Goal: Check status: Check status

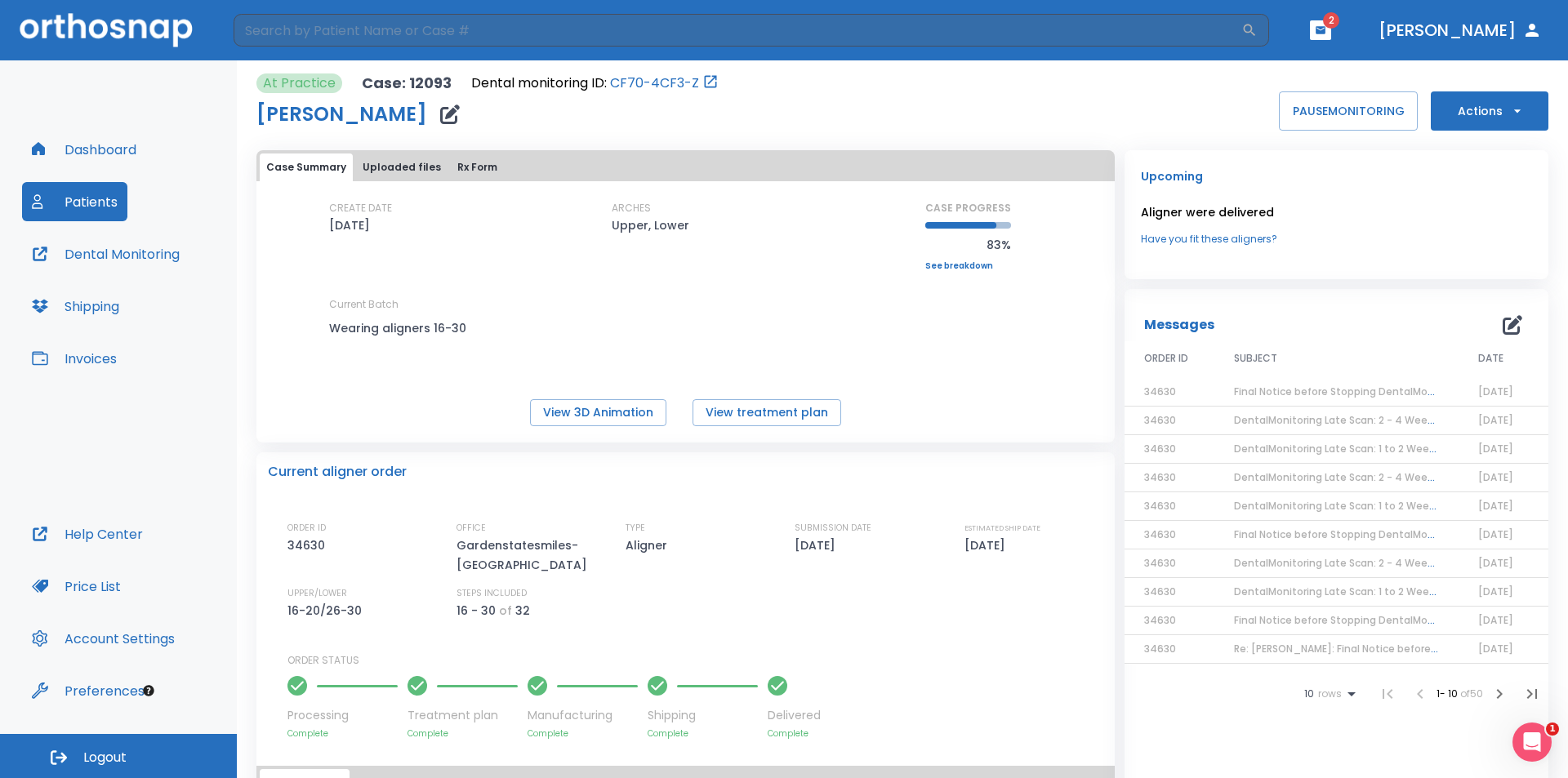
click at [90, 195] on button "Patients" at bounding box center [75, 201] width 106 height 39
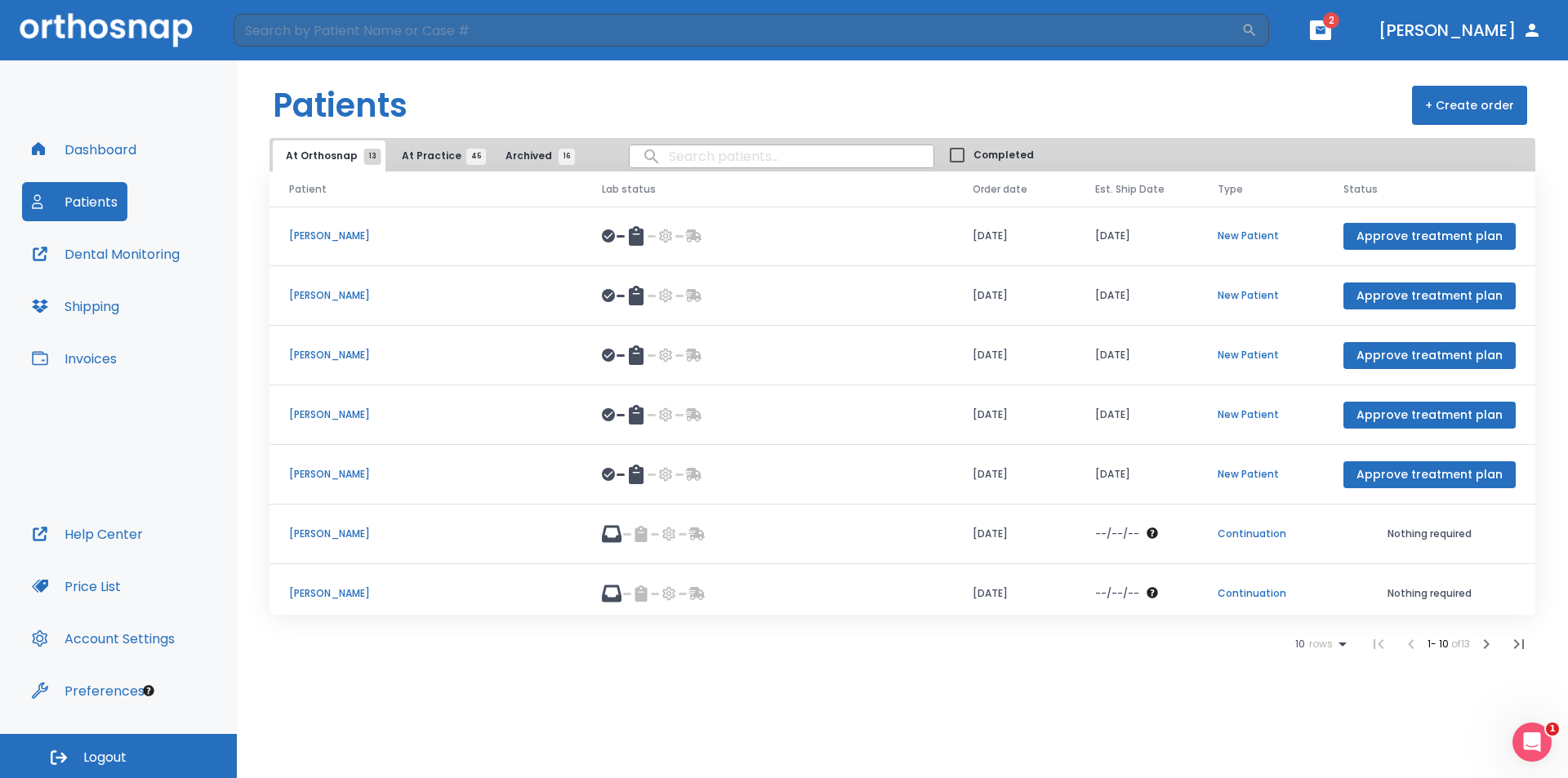
click at [1343, 643] on icon at bounding box center [1342, 645] width 20 height 20
click at [420, 158] on div at bounding box center [784, 389] width 1568 height 778
click at [420, 156] on span "At Practice 45" at bounding box center [439, 156] width 74 height 14
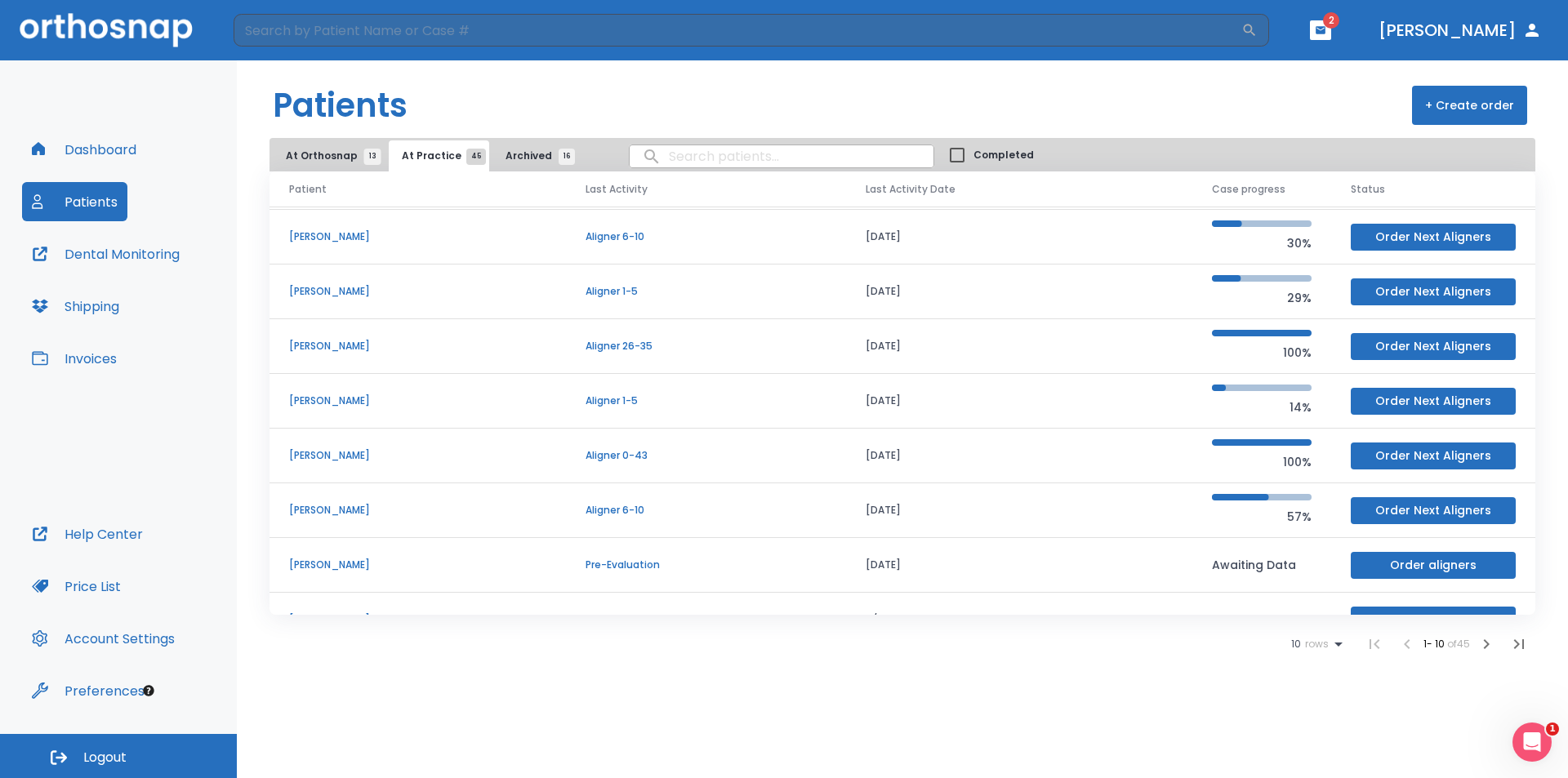
scroll to position [140, 0]
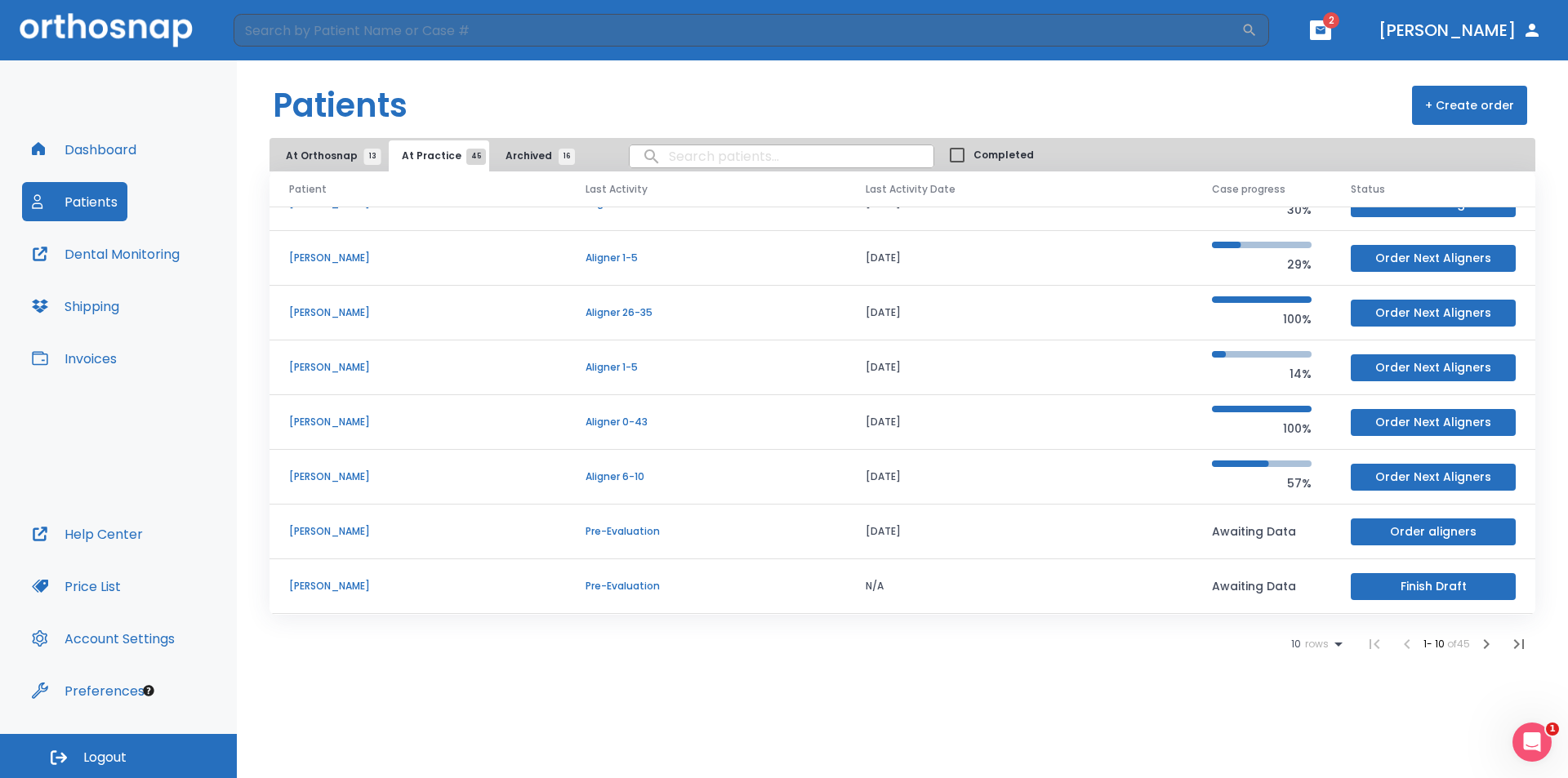
click at [1339, 642] on icon at bounding box center [1339, 645] width 20 height 20
click at [1325, 737] on li "100" at bounding box center [1309, 739] width 42 height 41
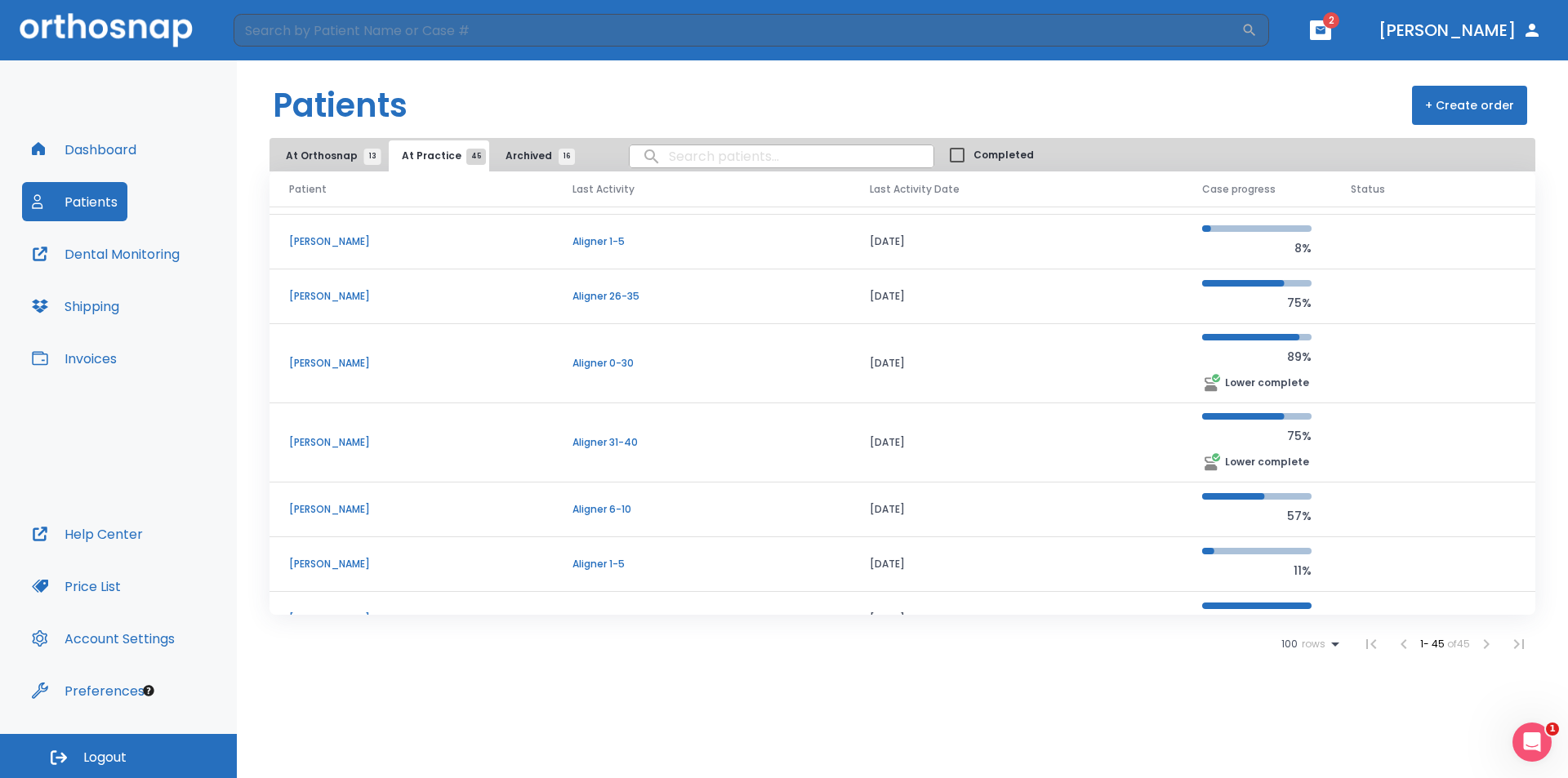
scroll to position [1609, 0]
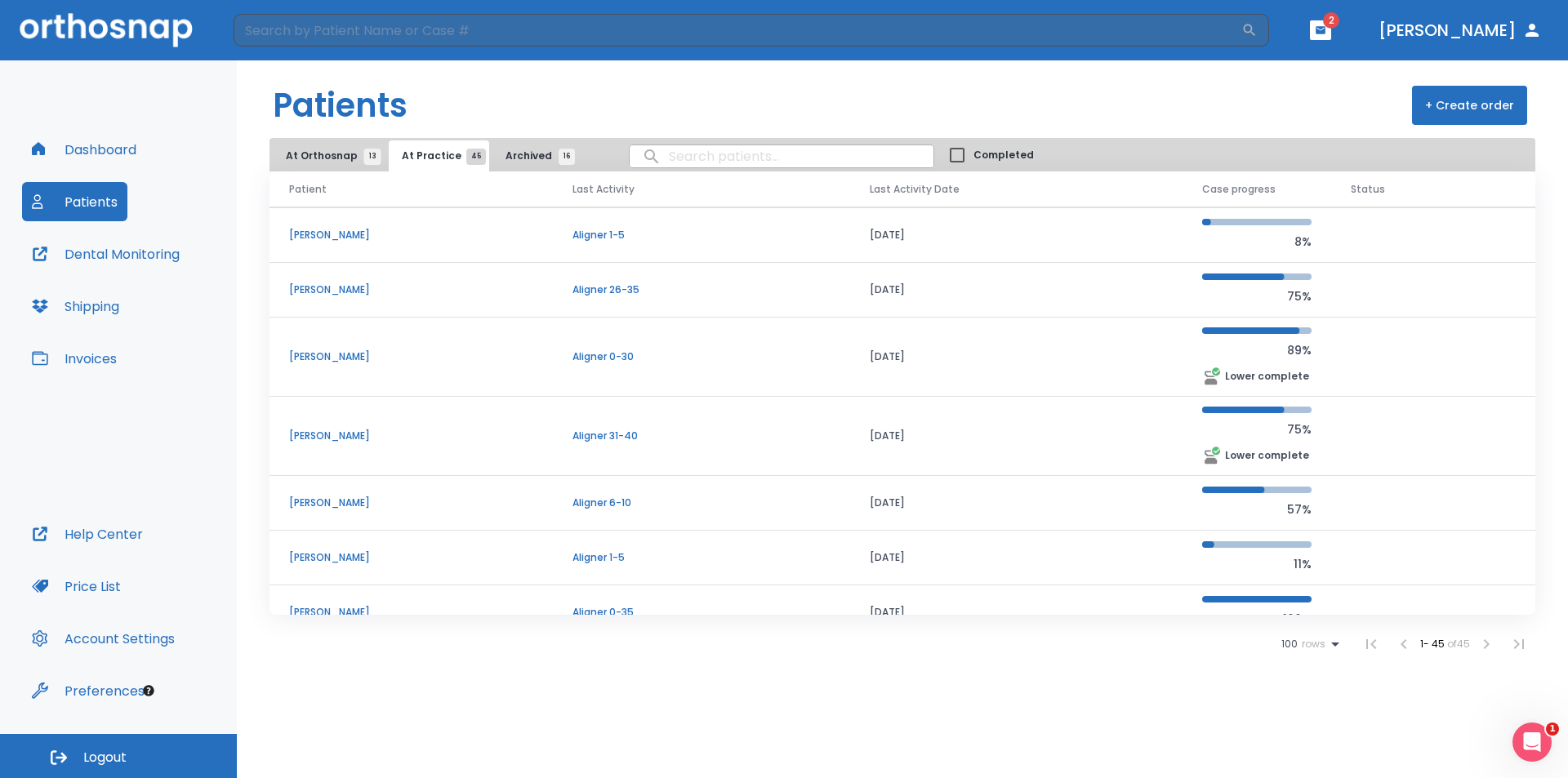
click at [433, 444] on td "[PERSON_NAME]" at bounding box center [411, 436] width 283 height 79
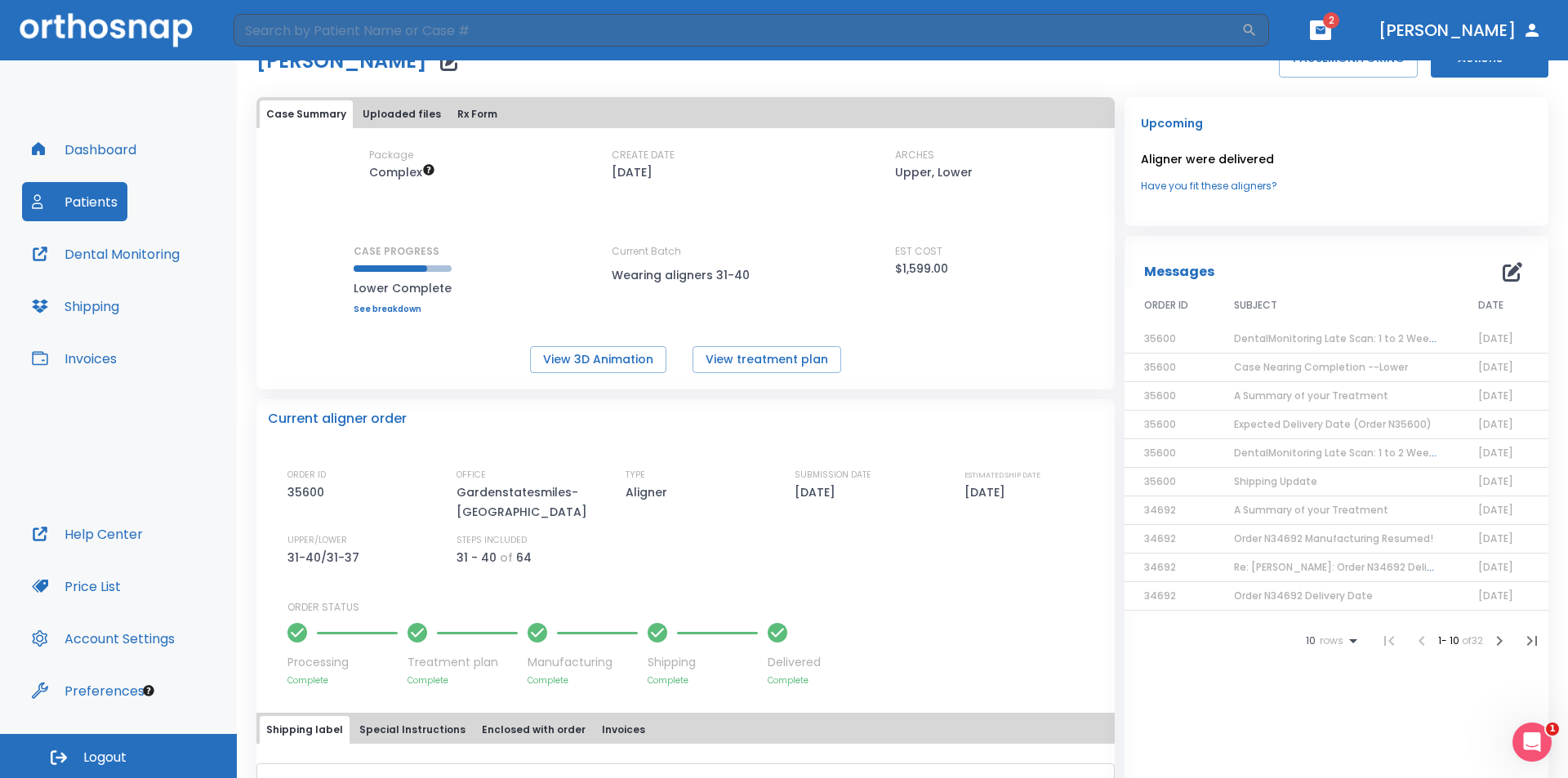
scroll to position [81, 0]
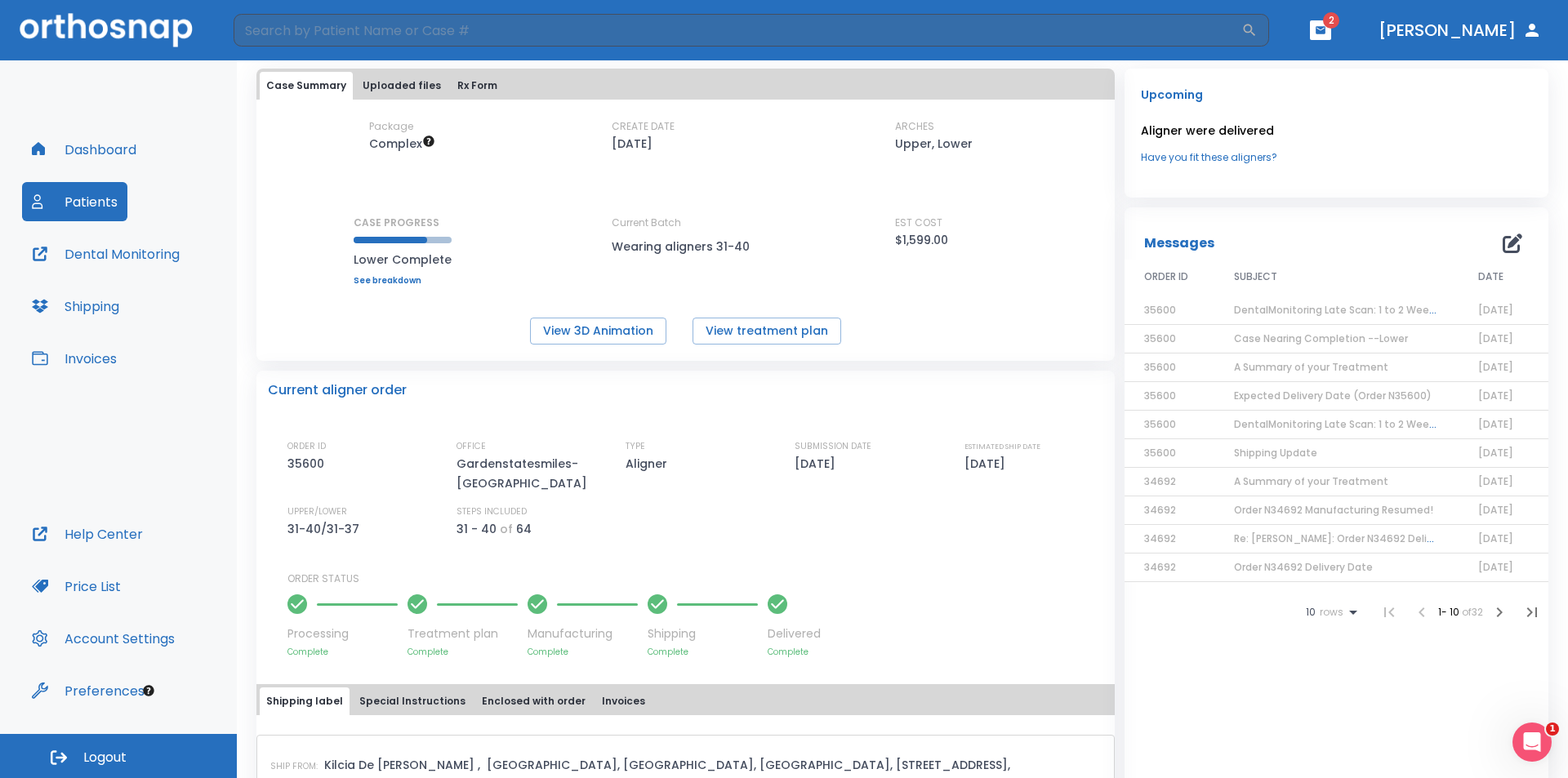
click at [381, 284] on link "See breakdown" at bounding box center [402, 280] width 98 height 10
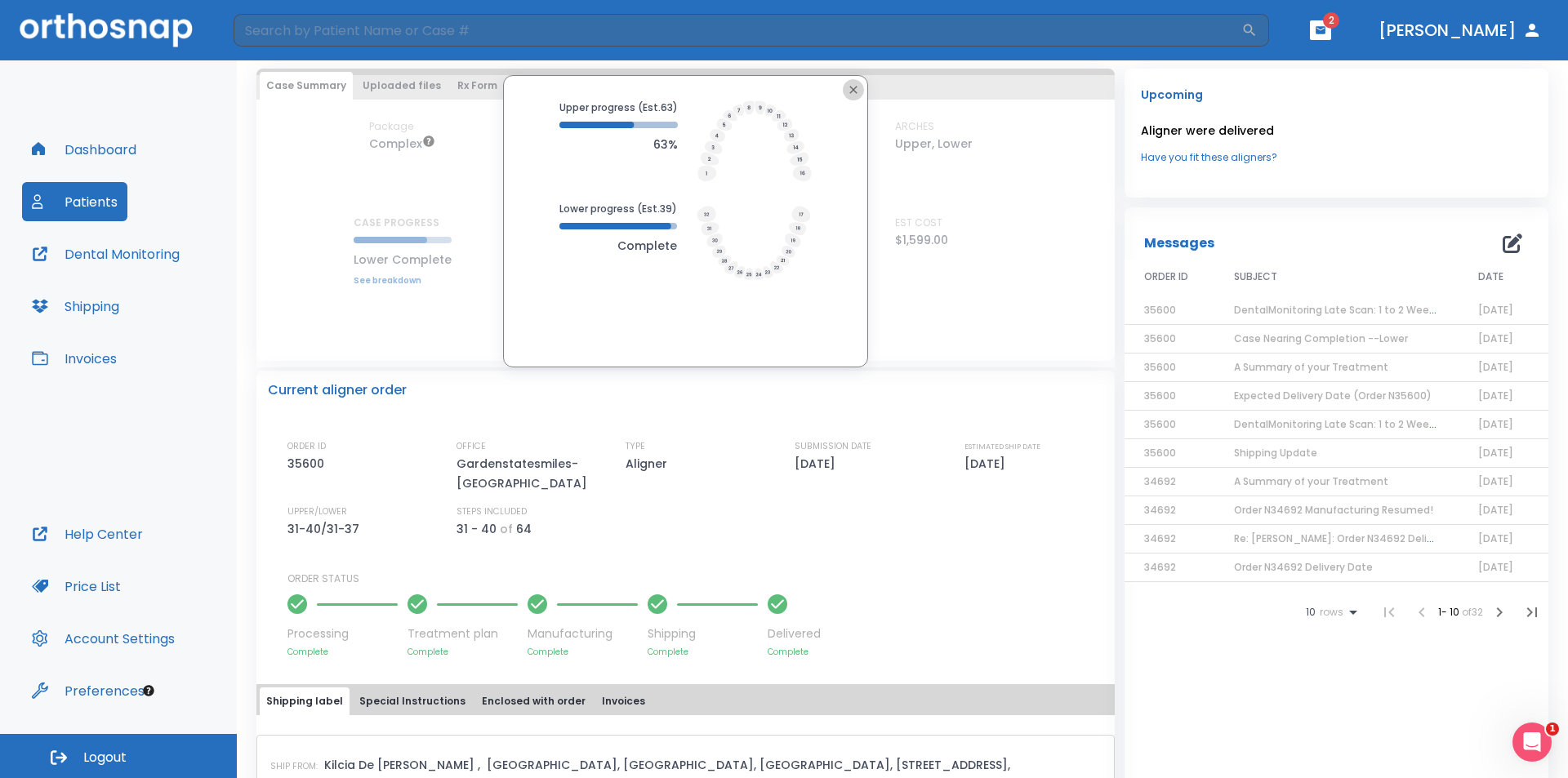
click at [849, 87] on icon "button" at bounding box center [853, 90] width 7 height 7
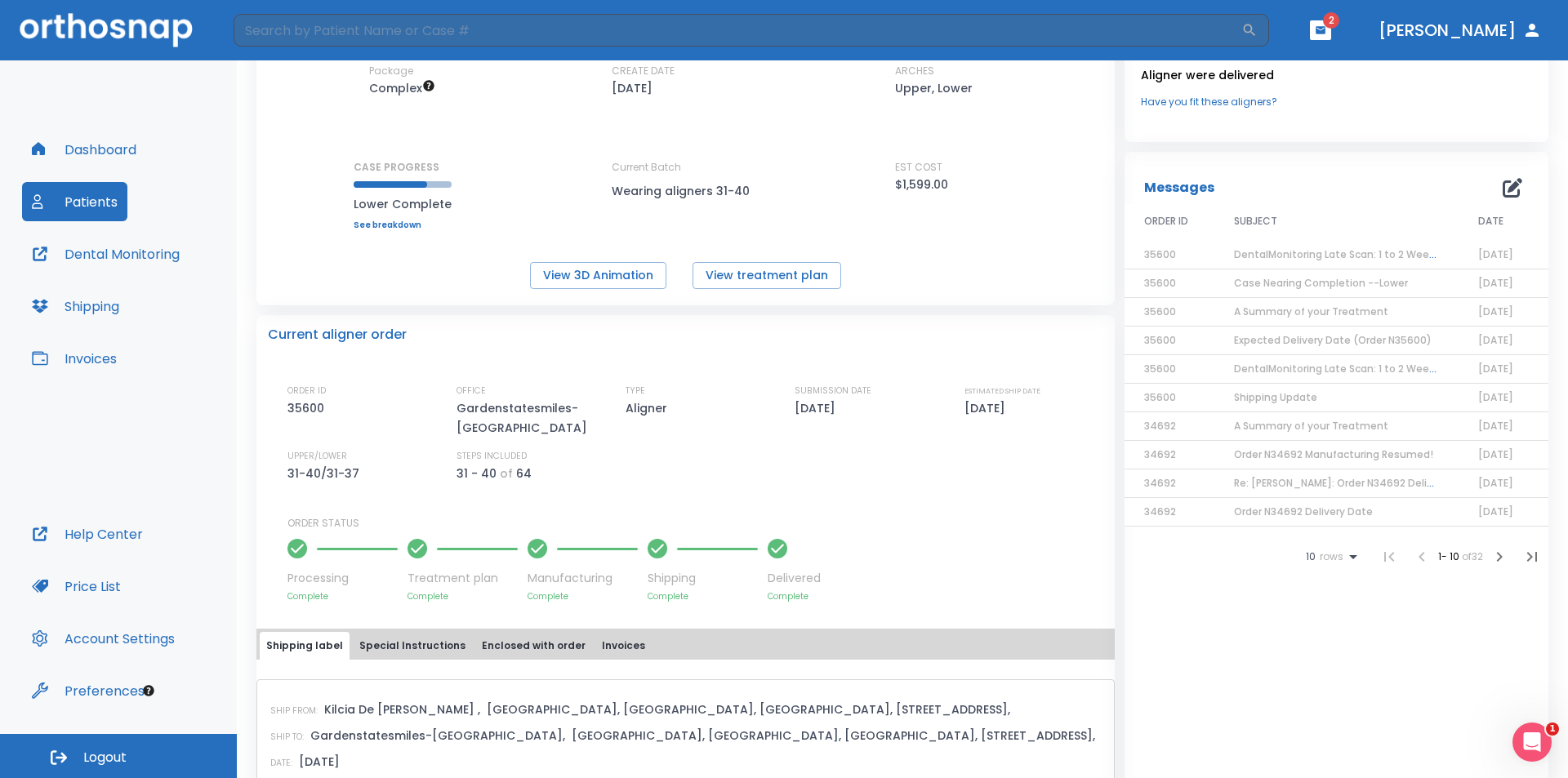
scroll to position [0, 0]
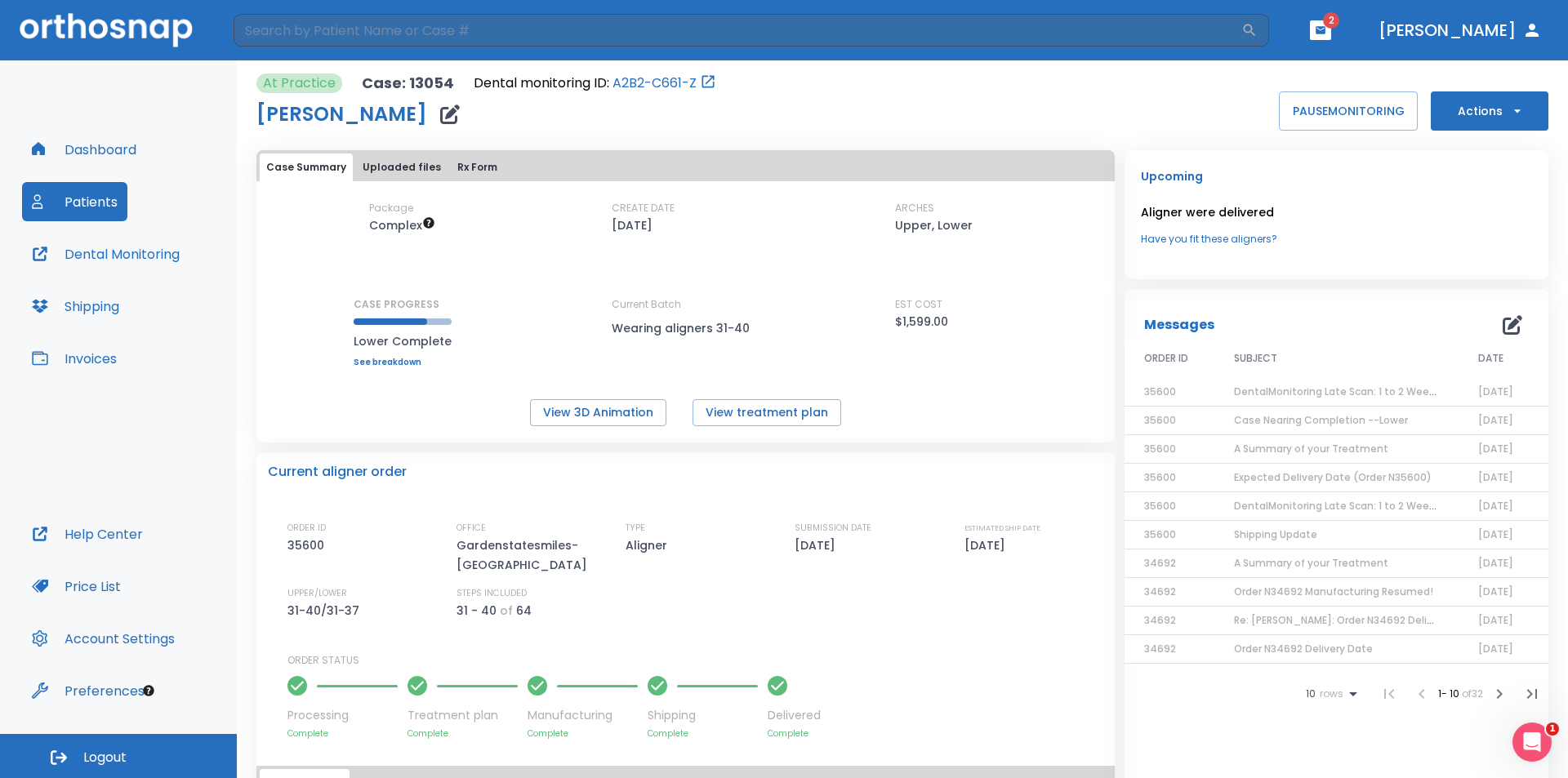
click at [1324, 416] on span "Case Nearing Completion --Lower" at bounding box center [1321, 420] width 174 height 14
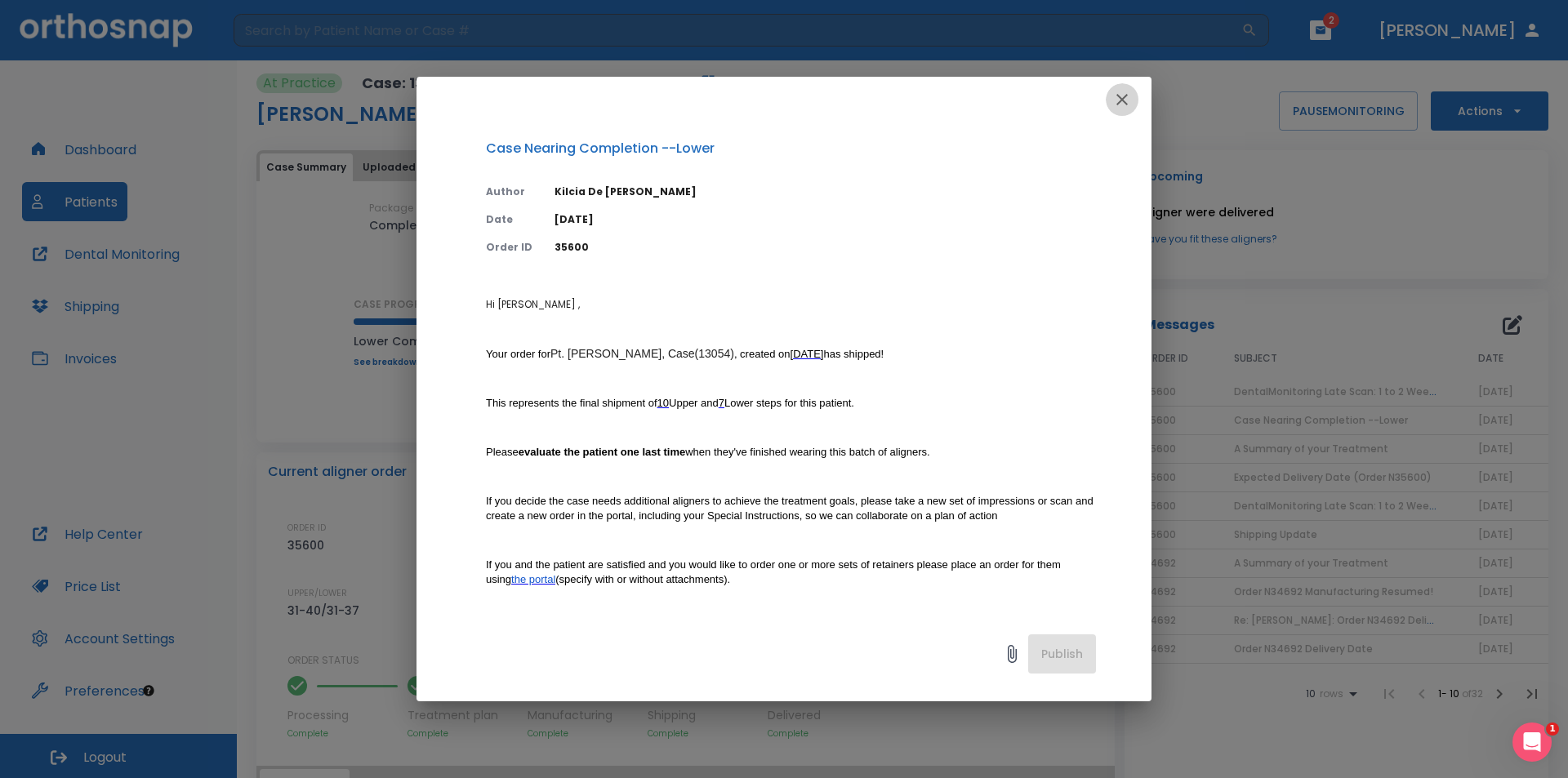
click at [1123, 100] on icon "button" at bounding box center [1122, 99] width 12 height 12
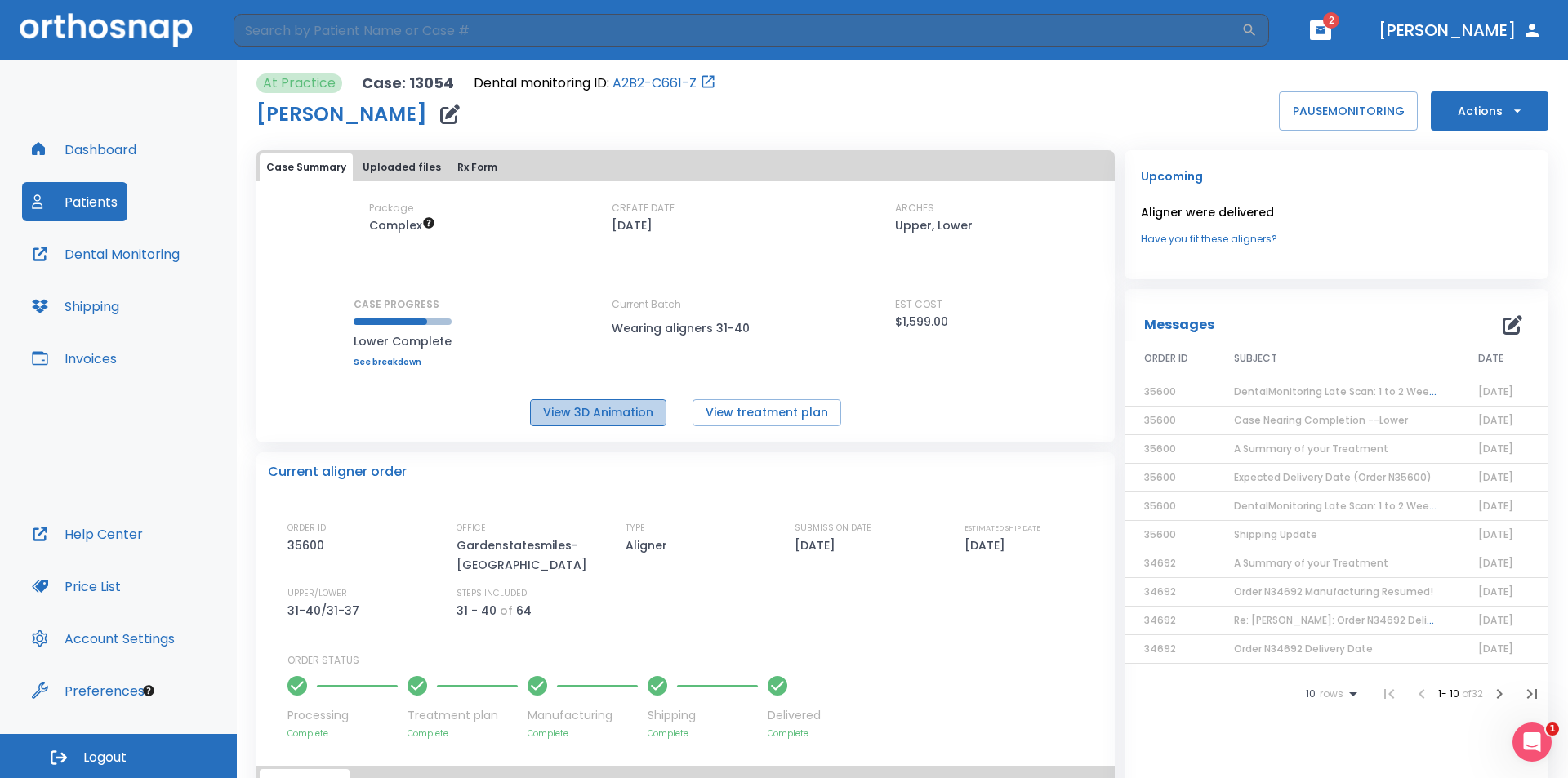
click at [626, 416] on button "View 3D Animation" at bounding box center [598, 413] width 136 height 27
click at [1332, 391] on span "DentalMonitoring Late Scan: 1 to 2 Weeks Notification" at bounding box center [1367, 392] width 268 height 14
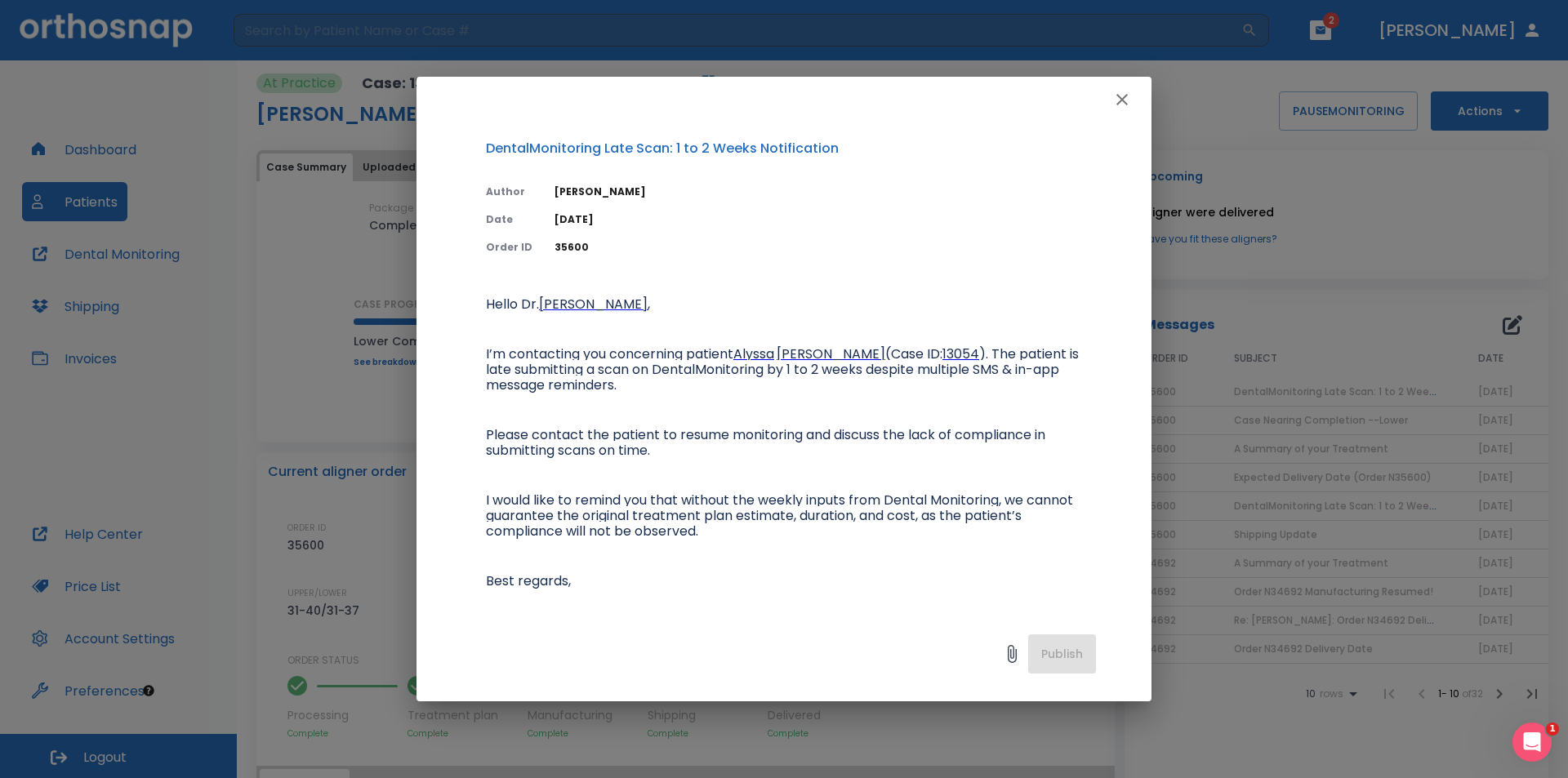
click at [1121, 98] on icon "button" at bounding box center [1122, 99] width 12 height 12
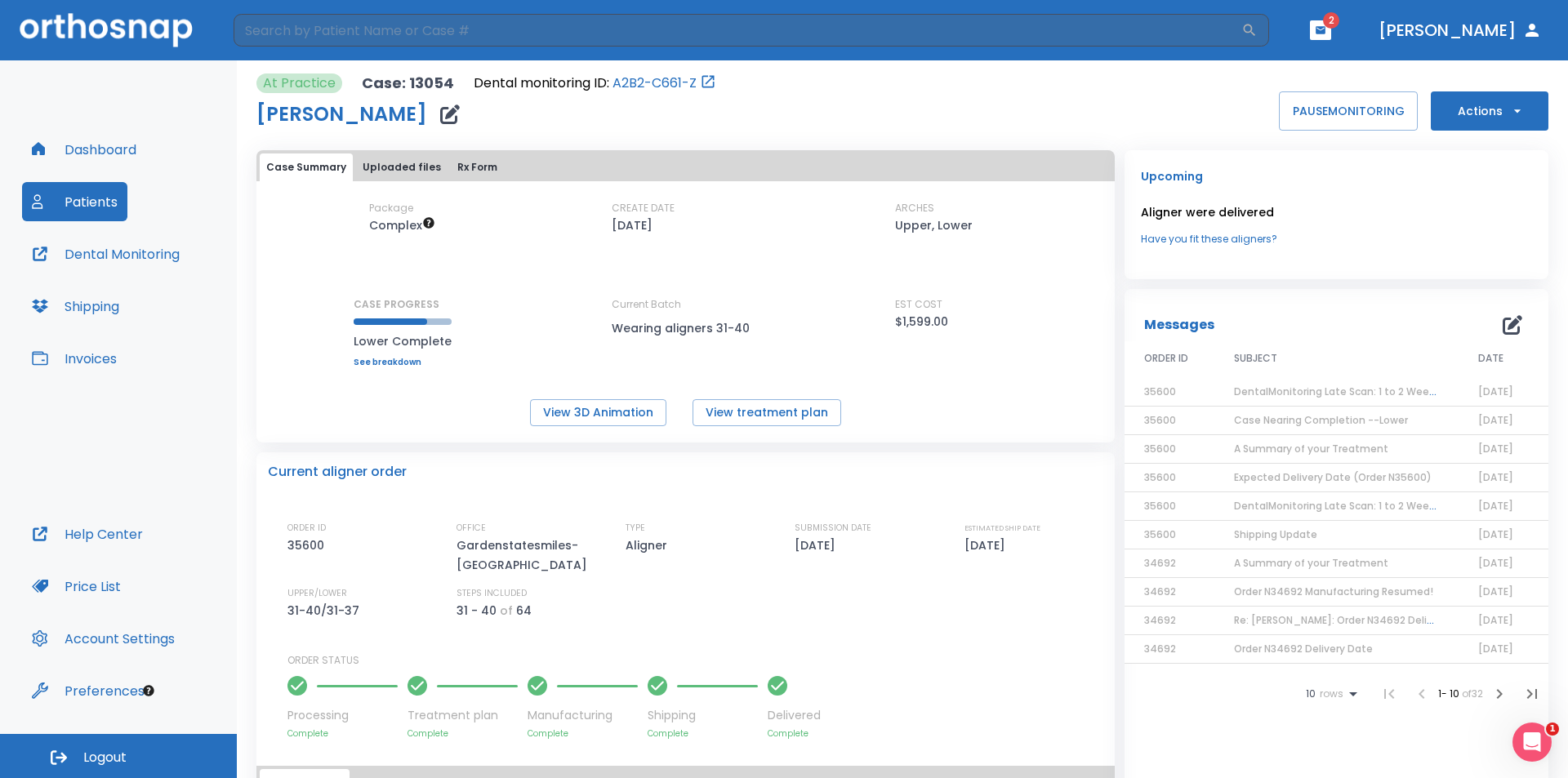
click at [1325, 27] on icon "button" at bounding box center [1320, 30] width 10 height 7
click at [1369, 27] on div at bounding box center [784, 389] width 1568 height 778
